Goal: Navigation & Orientation: Find specific page/section

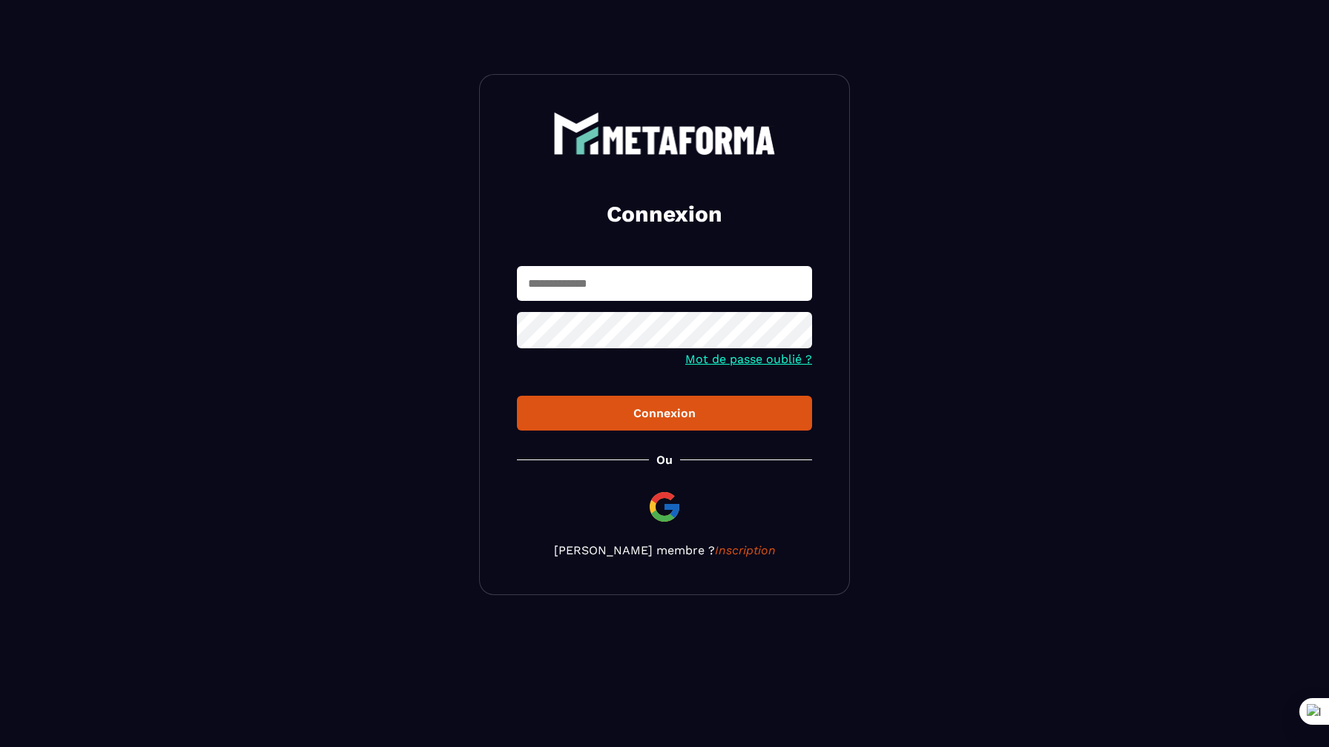
click at [707, 274] on input "text" at bounding box center [664, 283] width 295 height 35
paste input "**********"
type input "**********"
click at [602, 422] on button "Connexion" at bounding box center [664, 413] width 295 height 35
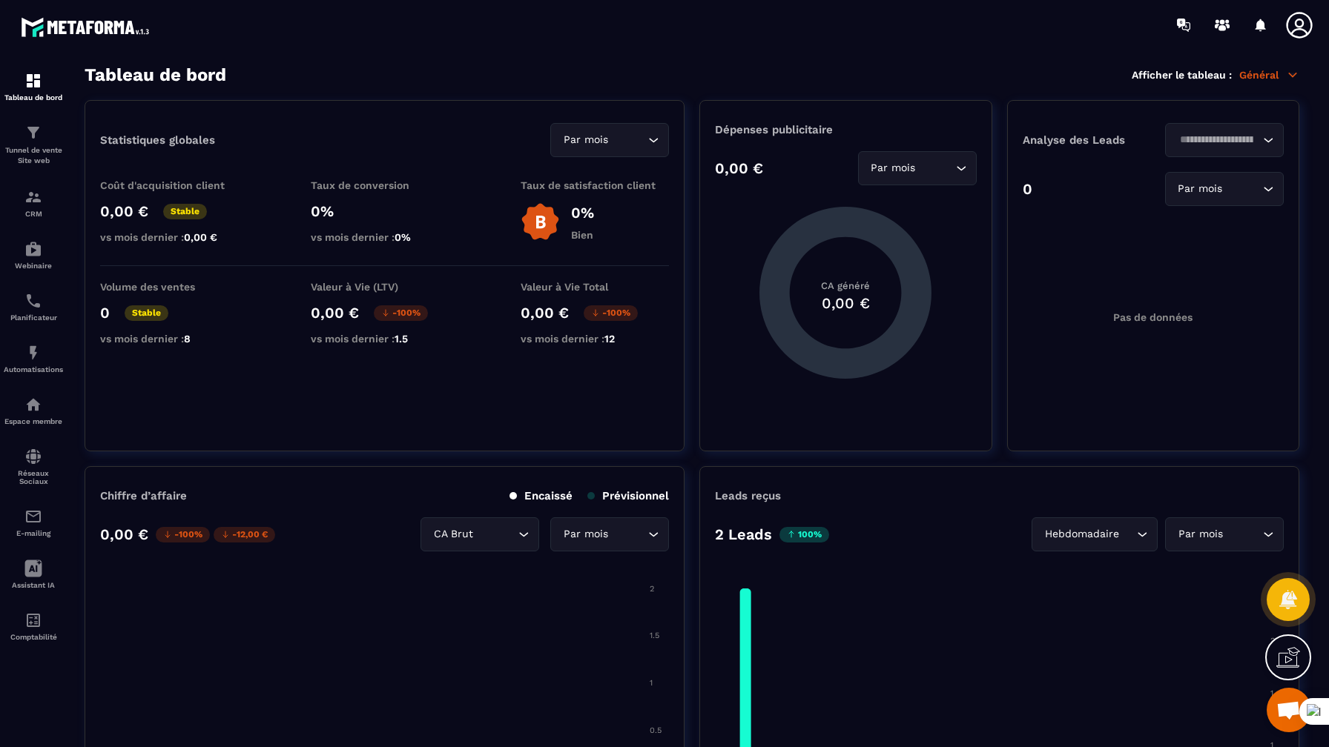
click at [1298, 30] on icon at bounding box center [1299, 25] width 30 height 30
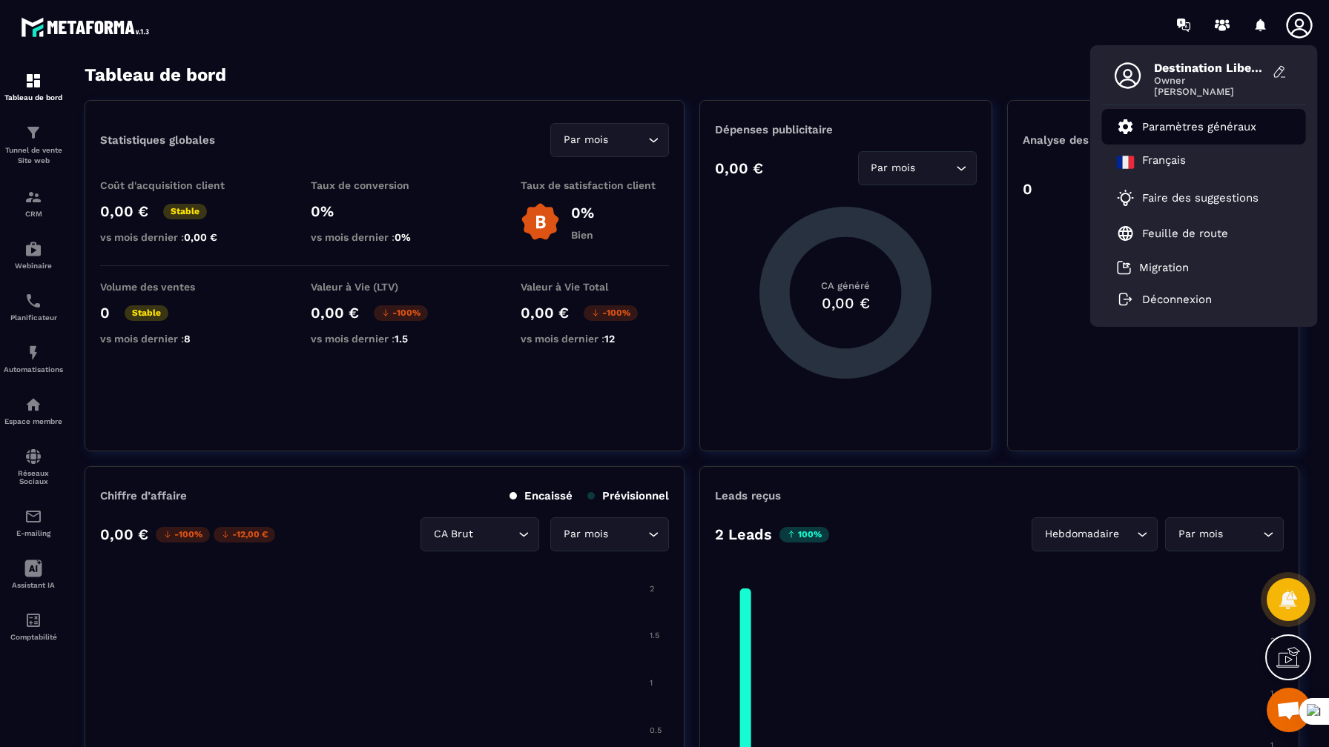
click at [1212, 135] on li "Paramètres généraux" at bounding box center [1204, 127] width 204 height 36
click at [1223, 123] on p "Paramètres généraux" at bounding box center [1199, 126] width 114 height 13
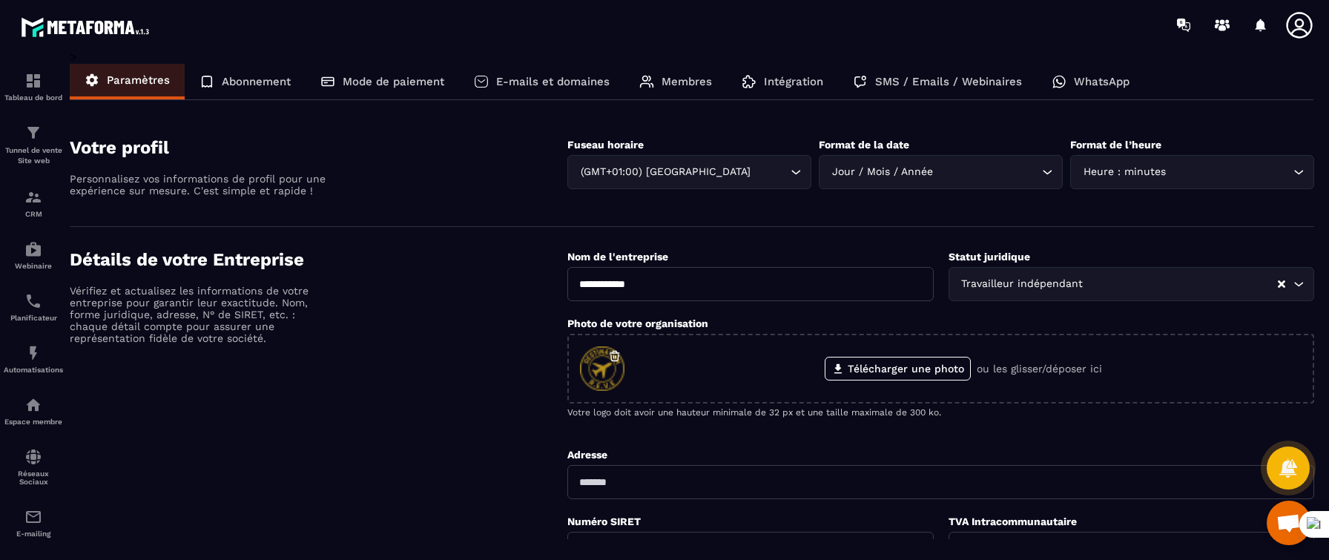
click at [1306, 29] on icon at bounding box center [1299, 25] width 30 height 30
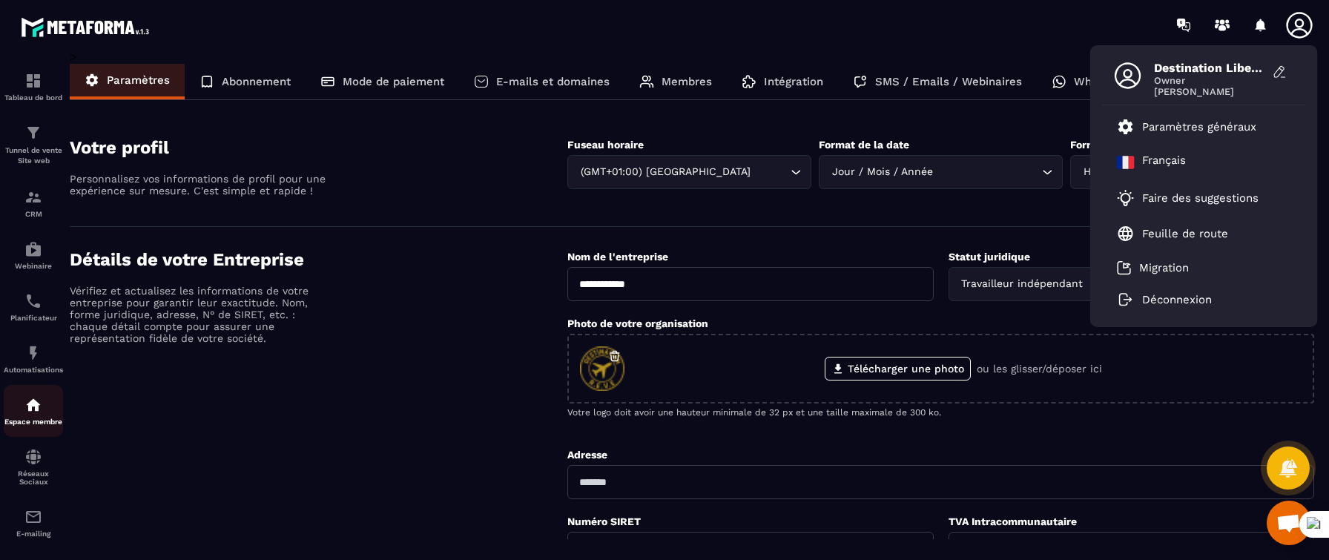
click at [19, 417] on div "Espace membre" at bounding box center [33, 411] width 59 height 30
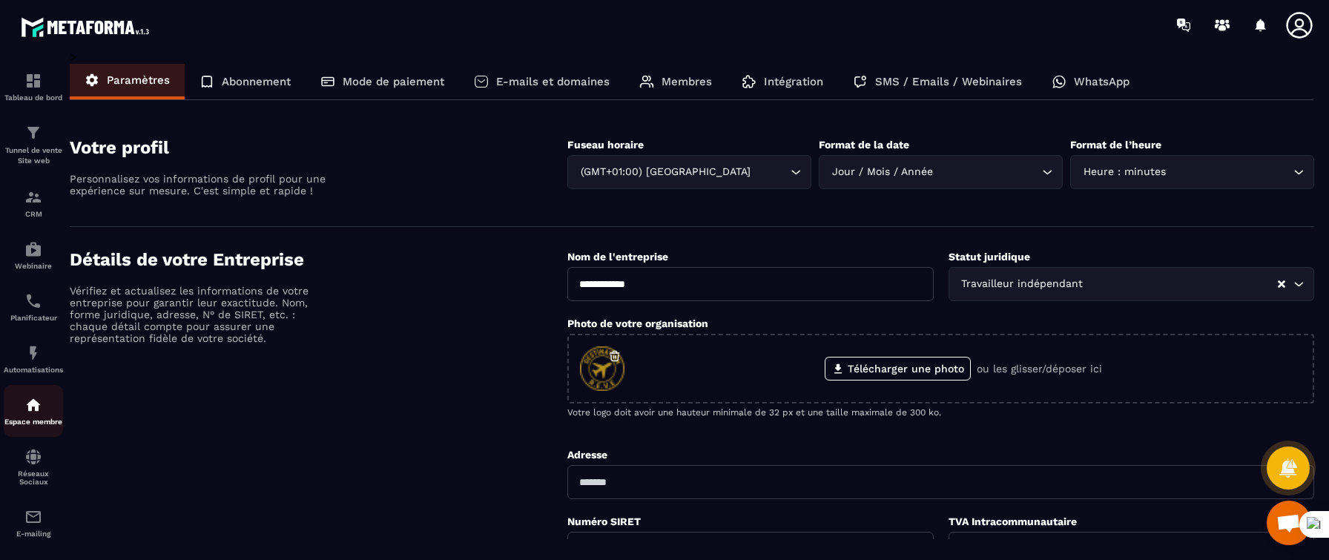
click at [19, 417] on div "Espace membre" at bounding box center [33, 411] width 59 height 30
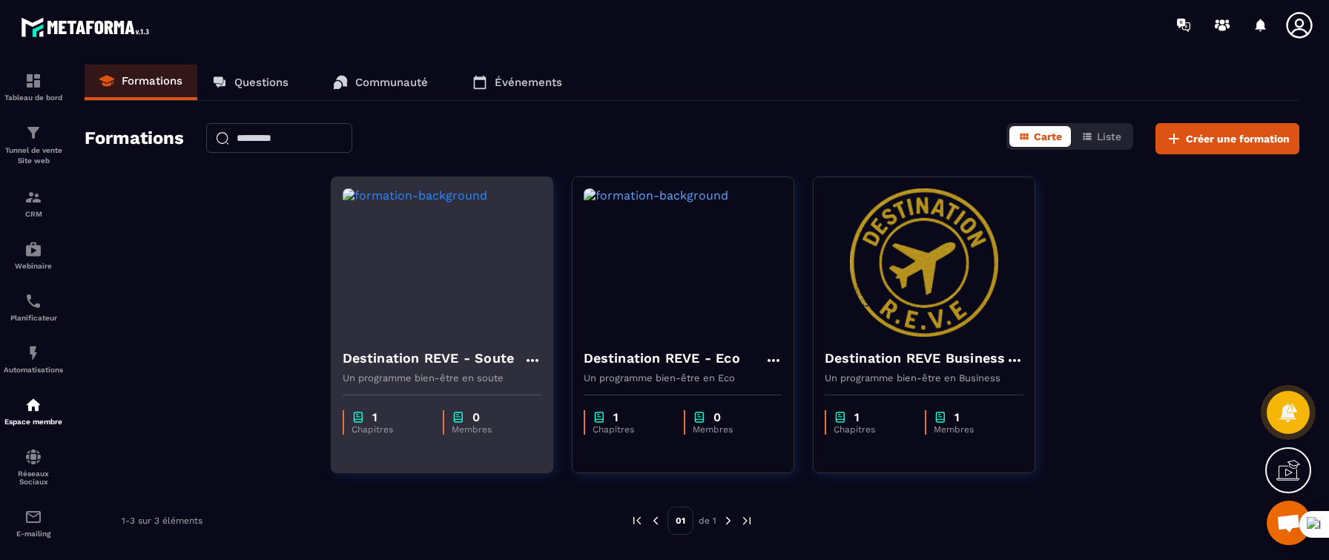
click at [446, 275] on img at bounding box center [442, 262] width 199 height 148
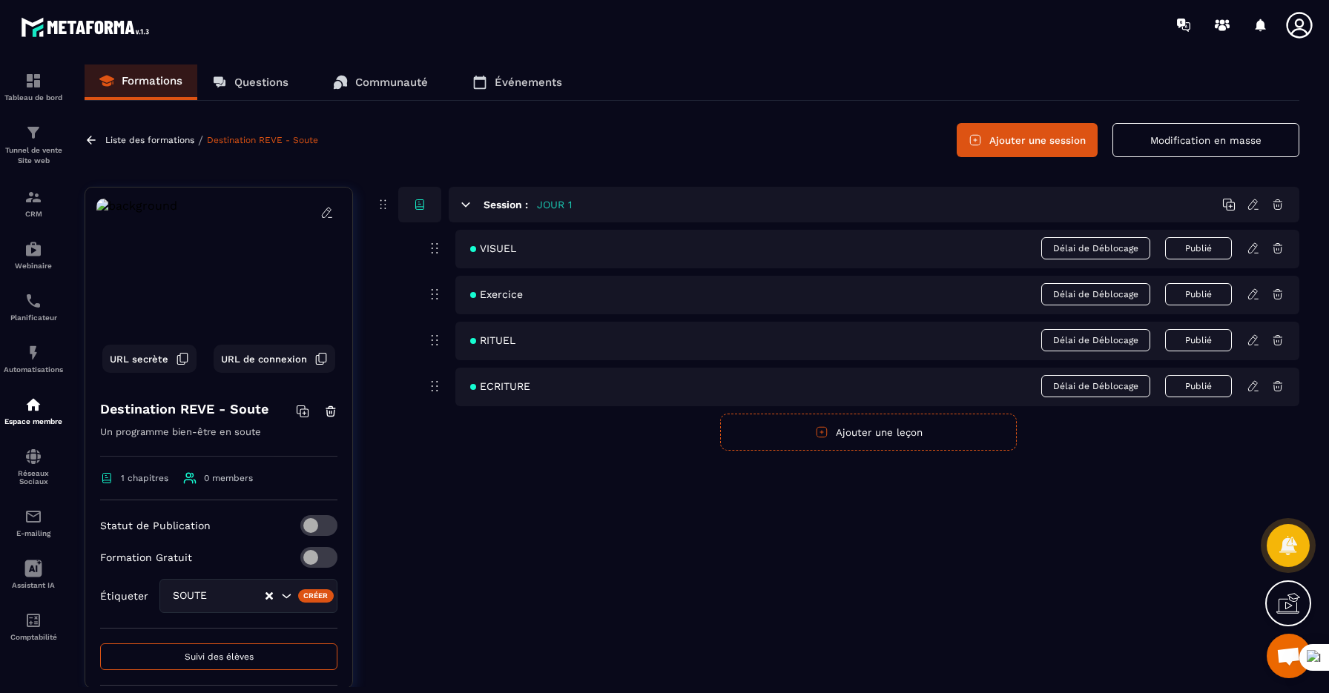
scroll to position [102, 0]
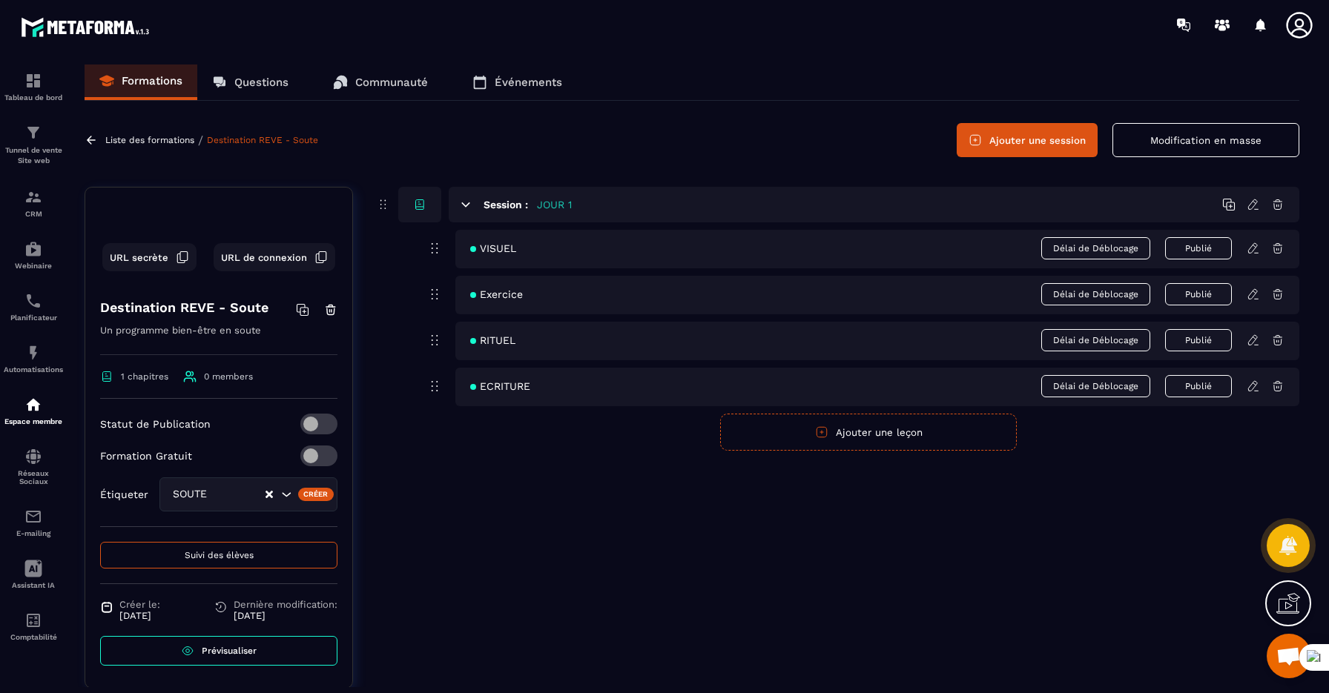
click at [1300, 27] on icon at bounding box center [1299, 25] width 30 height 30
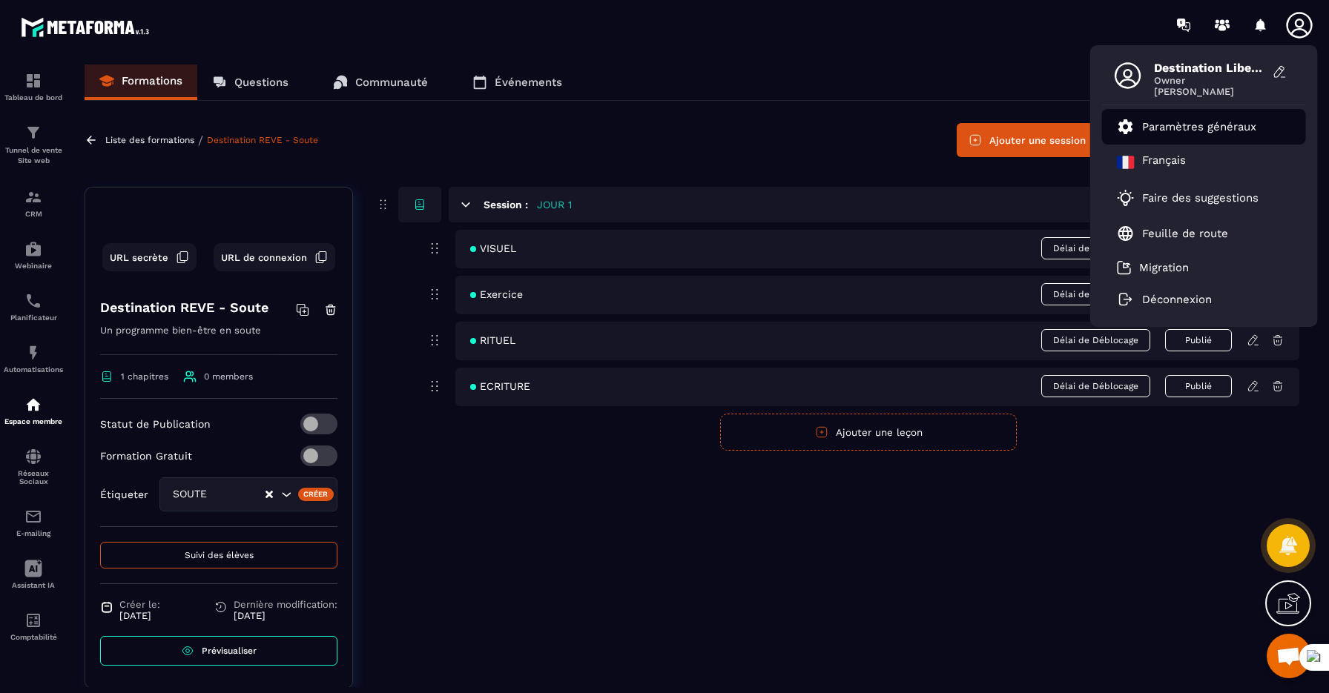
click at [1248, 120] on p "Paramètres généraux" at bounding box center [1199, 126] width 114 height 13
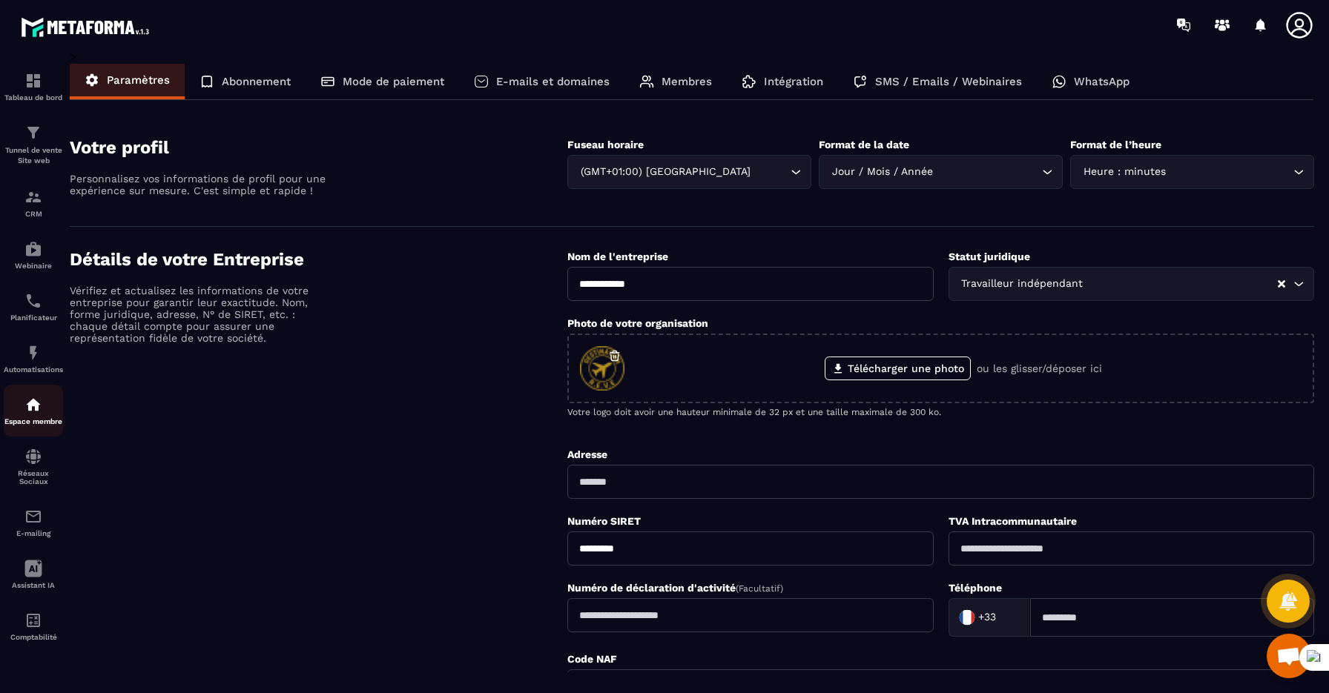
click at [37, 420] on div "Espace membre" at bounding box center [33, 411] width 59 height 30
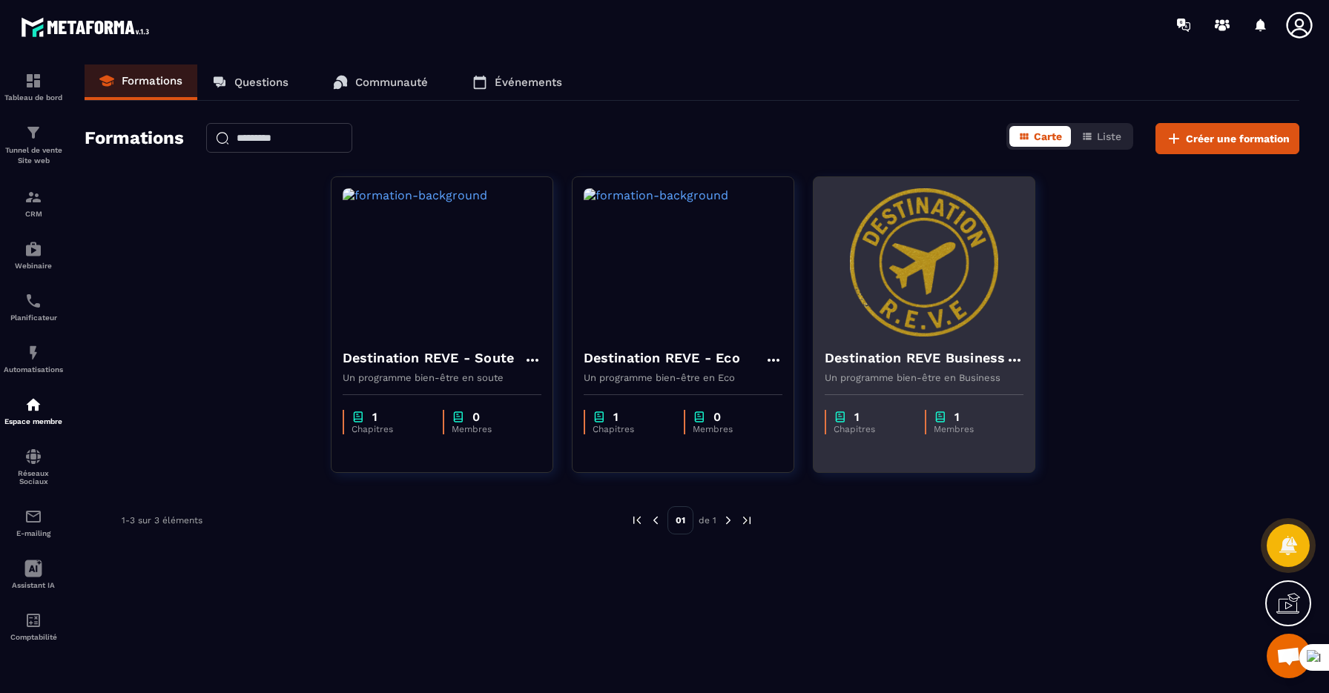
click at [883, 300] on img at bounding box center [923, 262] width 199 height 148
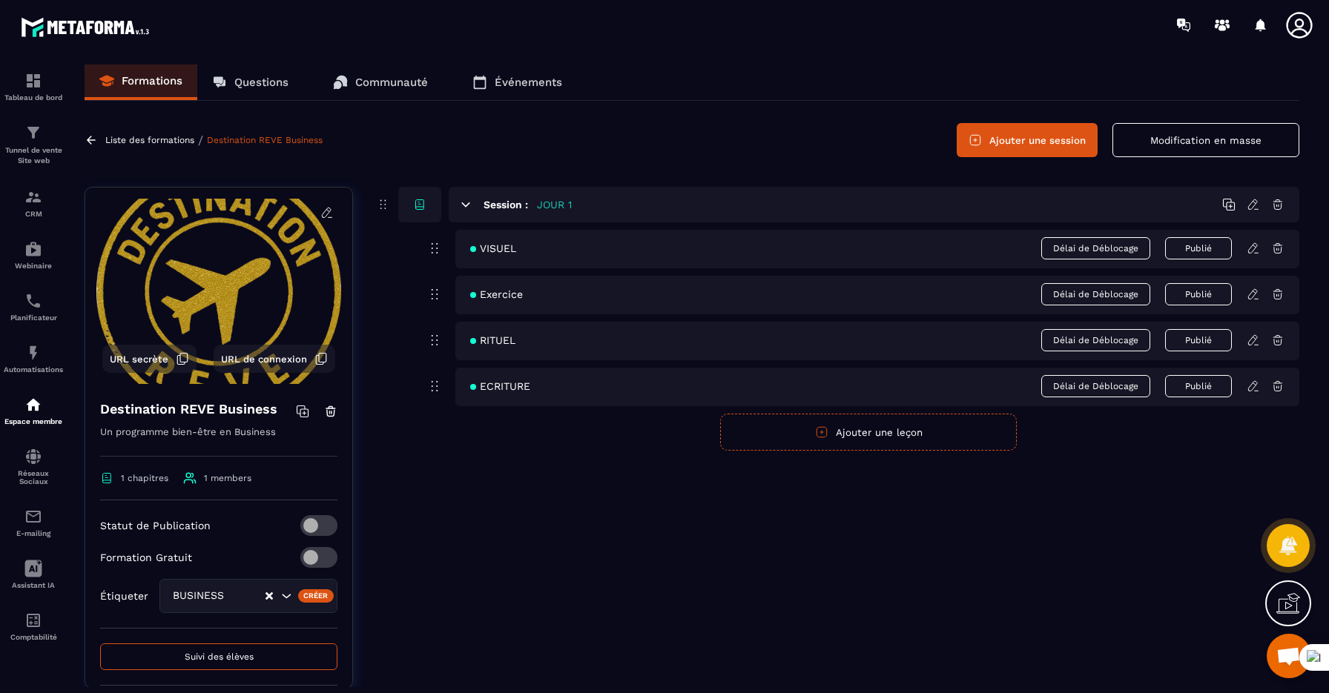
click at [278, 80] on p "Questions" at bounding box center [261, 82] width 54 height 13
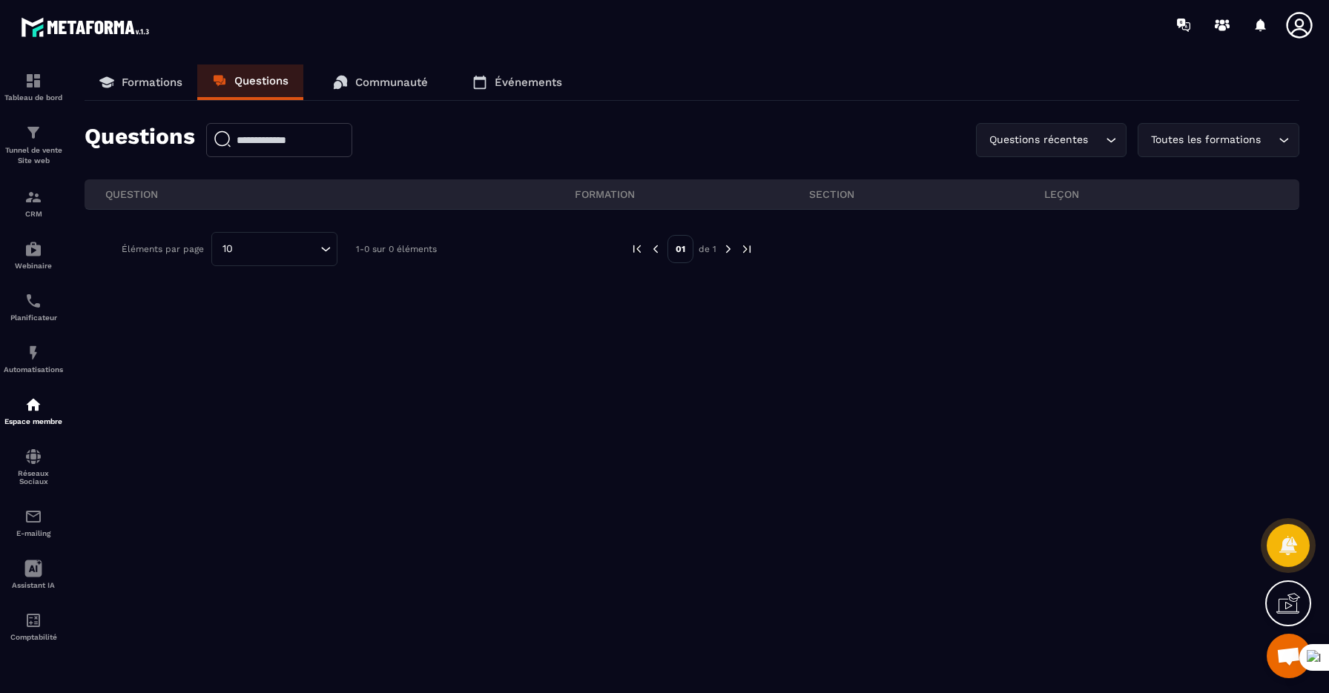
click at [408, 86] on p "Communauté" at bounding box center [391, 82] width 73 height 13
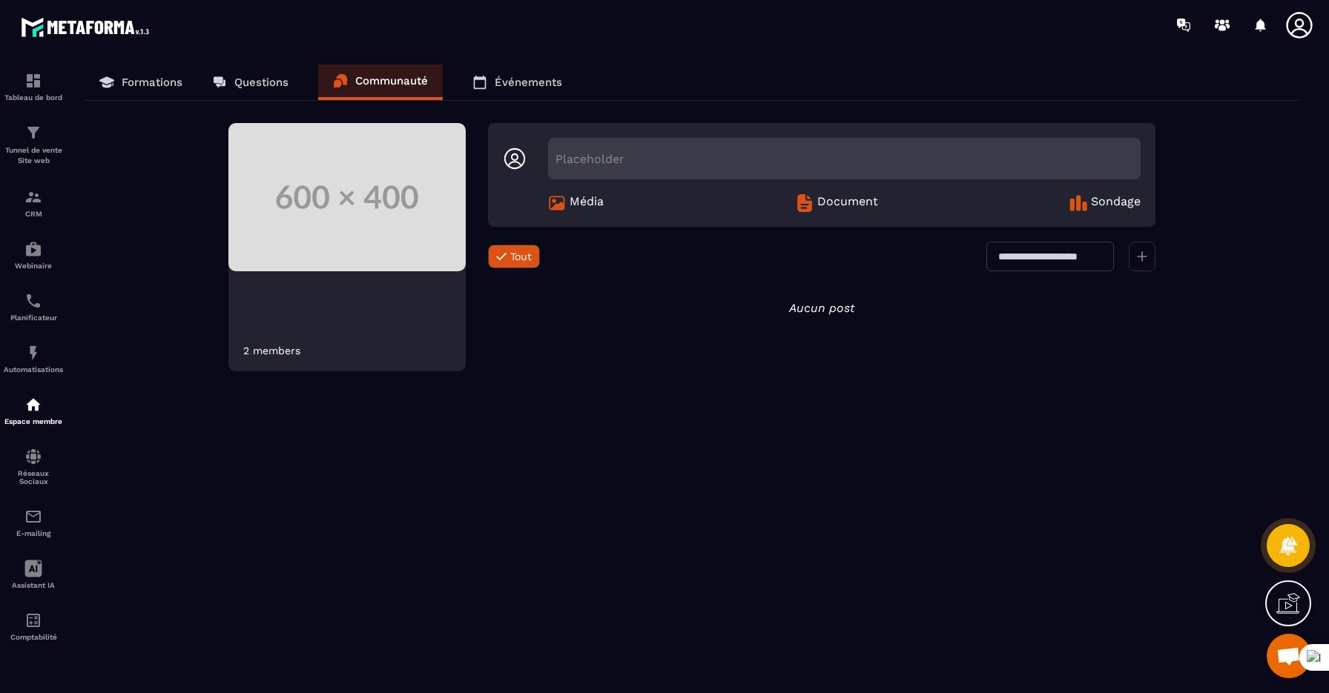
click at [179, 71] on link "Formations" at bounding box center [141, 83] width 113 height 36
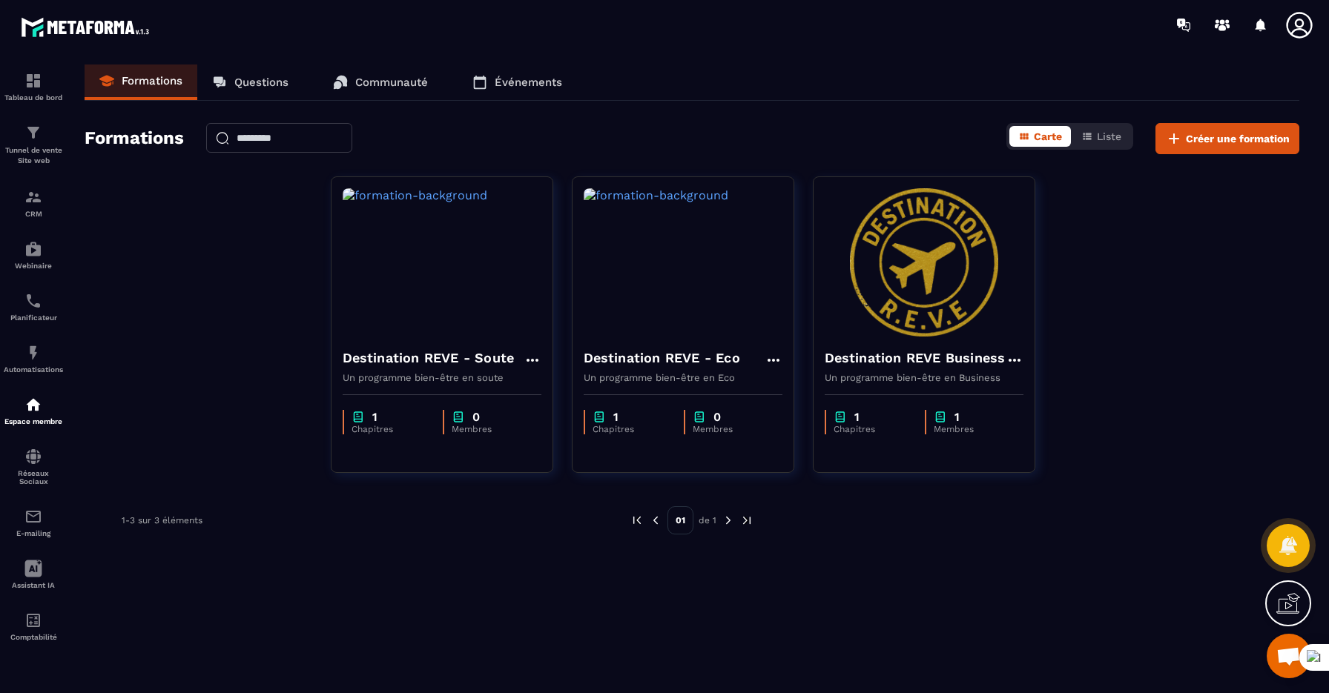
click at [219, 79] on icon at bounding box center [219, 80] width 10 height 8
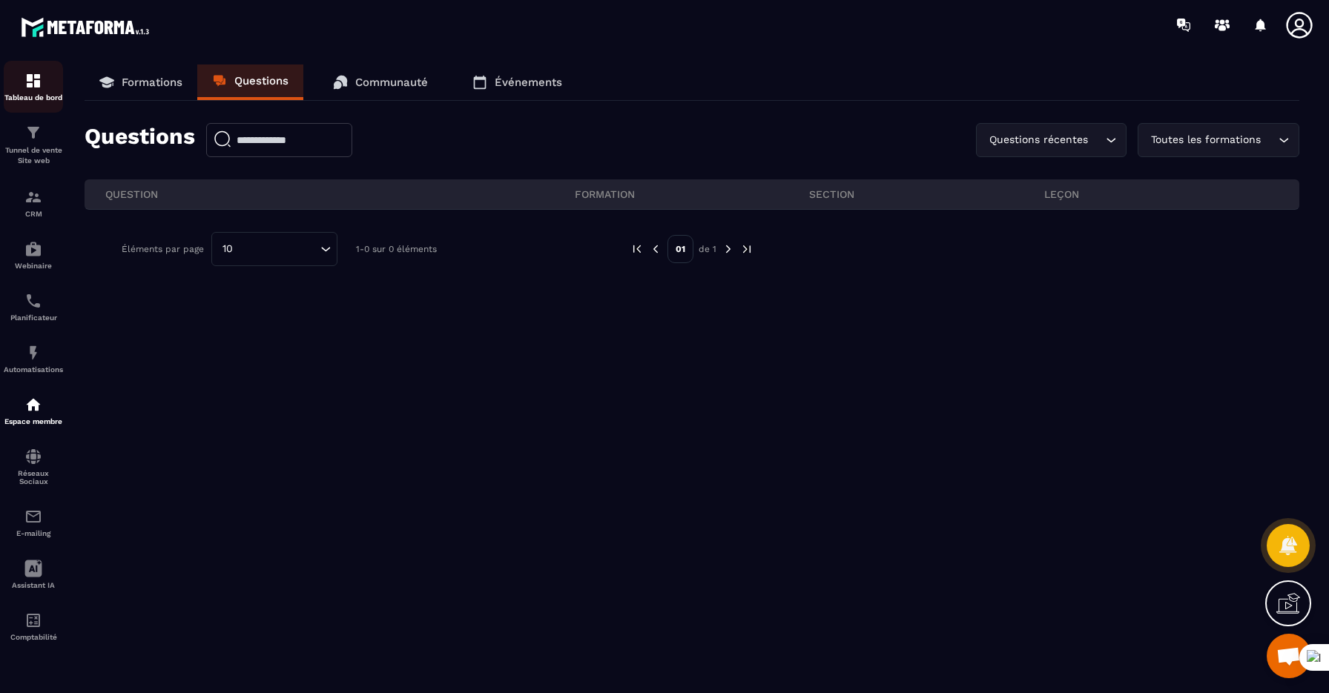
click at [33, 94] on p "Tableau de bord" at bounding box center [33, 97] width 59 height 8
